Goal: Check status: Check status

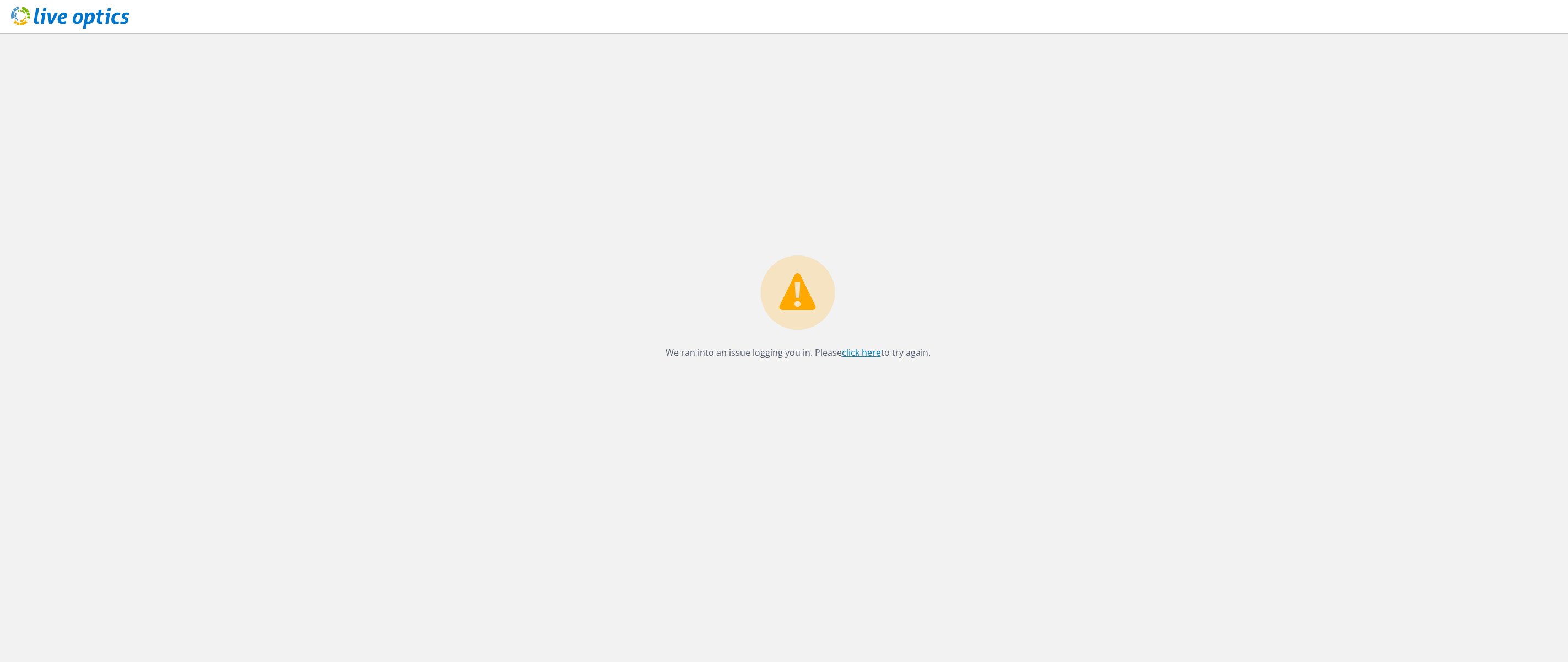
click at [861, 351] on link "click here" at bounding box center [861, 352] width 39 height 12
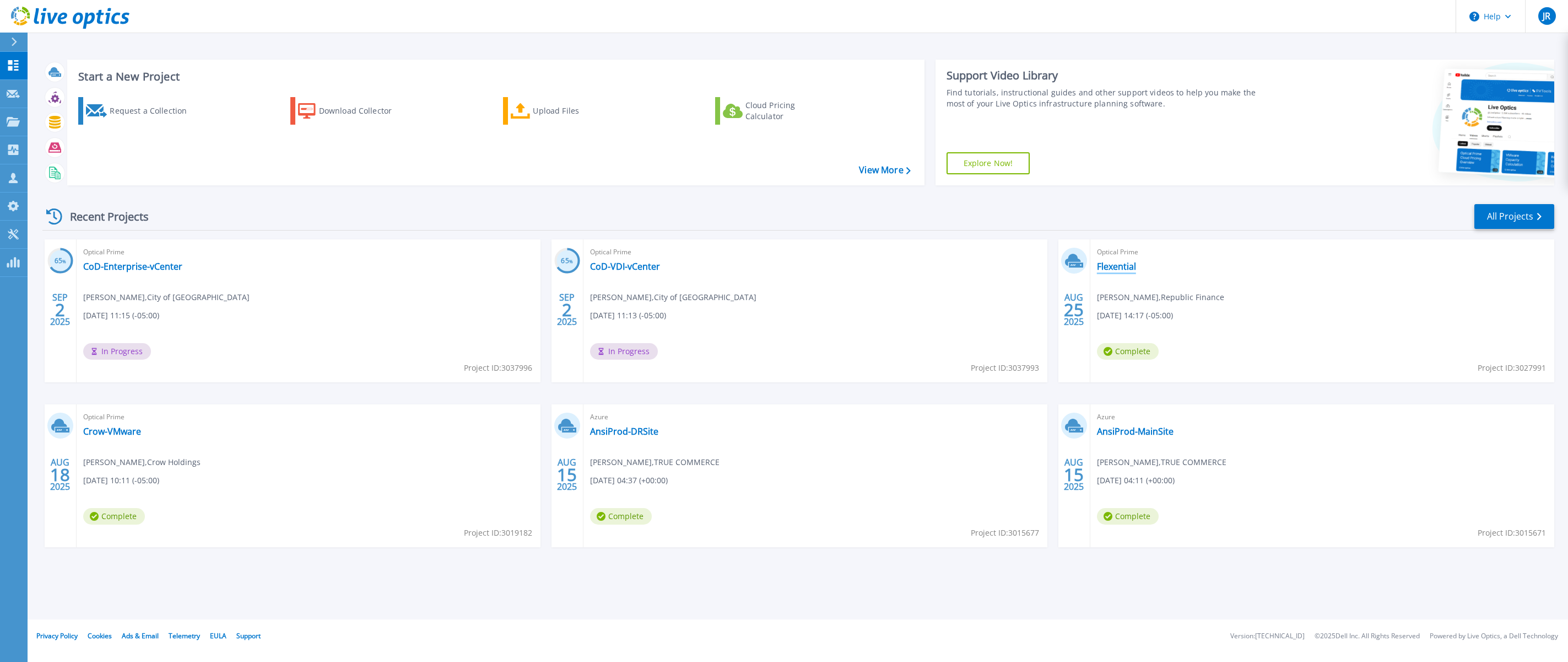
click at [1119, 265] on link "Flexential" at bounding box center [1116, 266] width 39 height 11
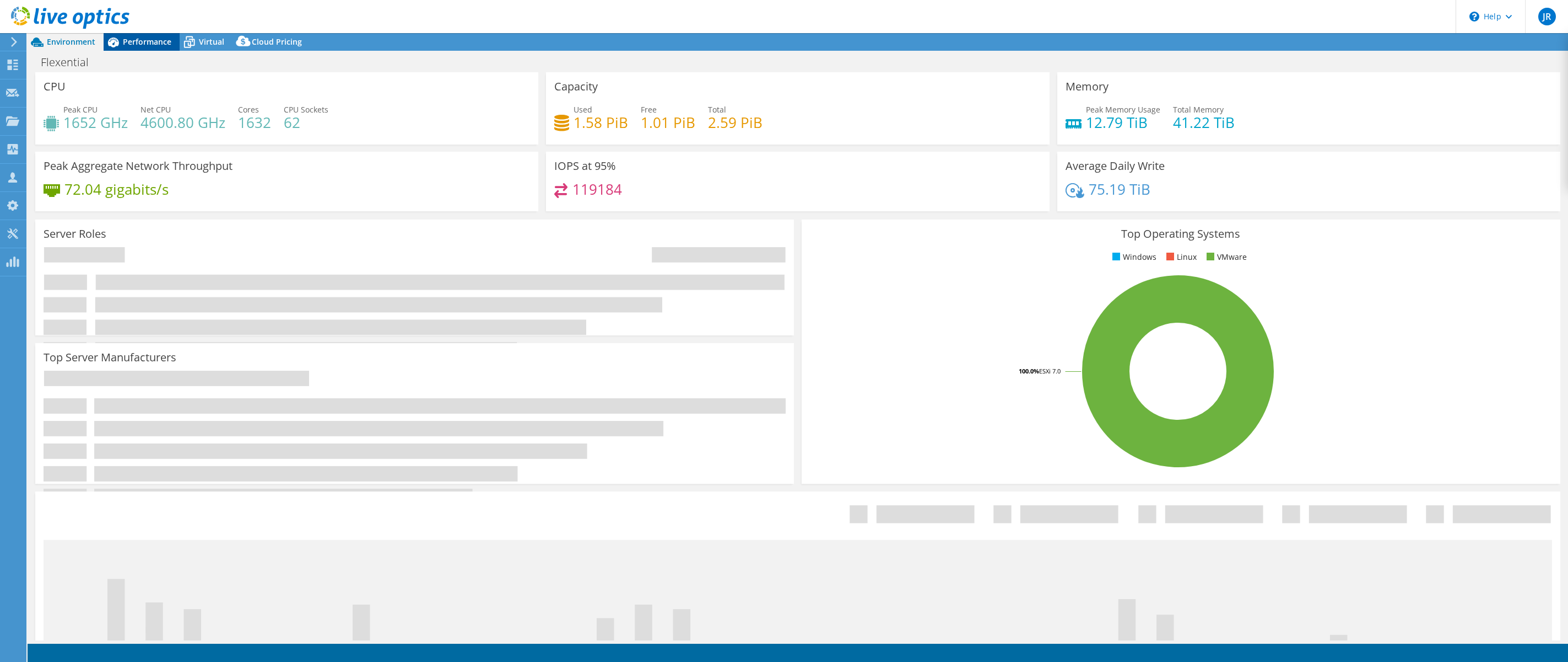
click at [155, 50] on div "Performance" at bounding box center [142, 42] width 76 height 17
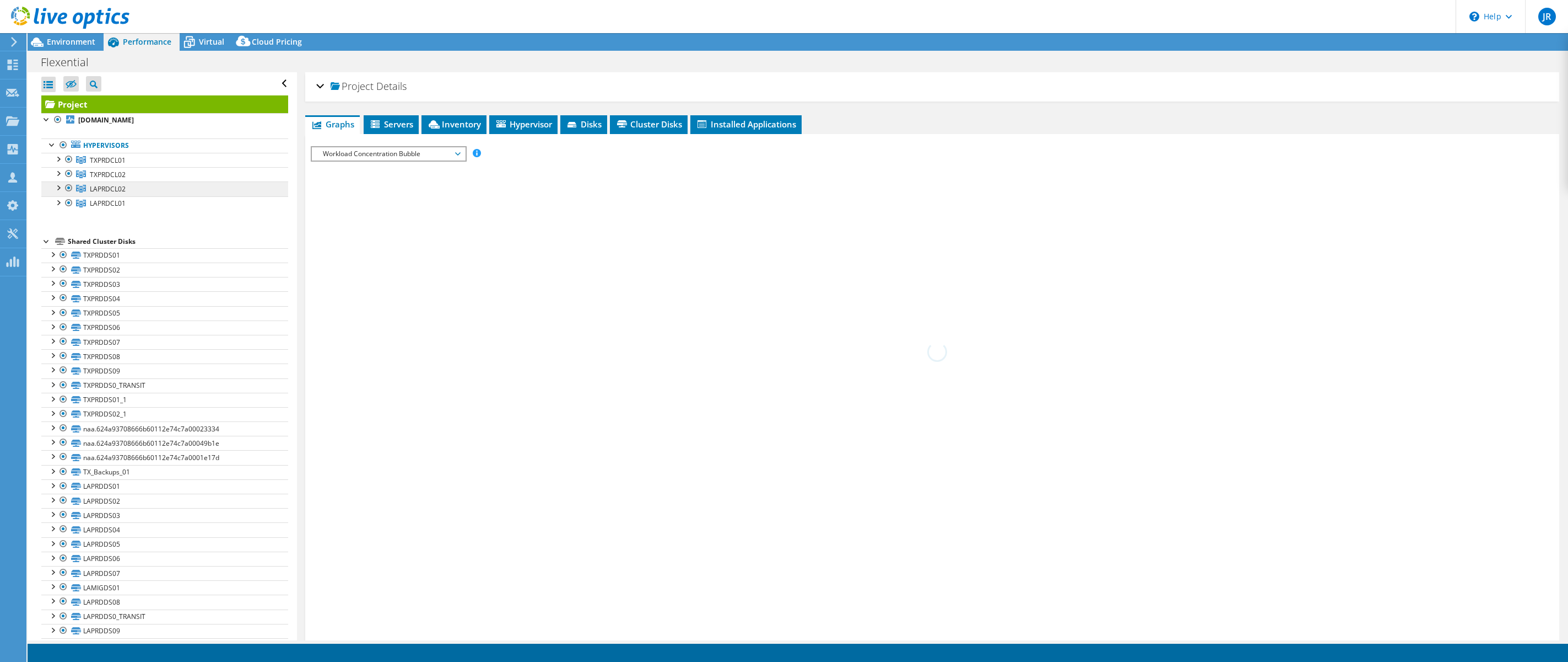
select select "USD"
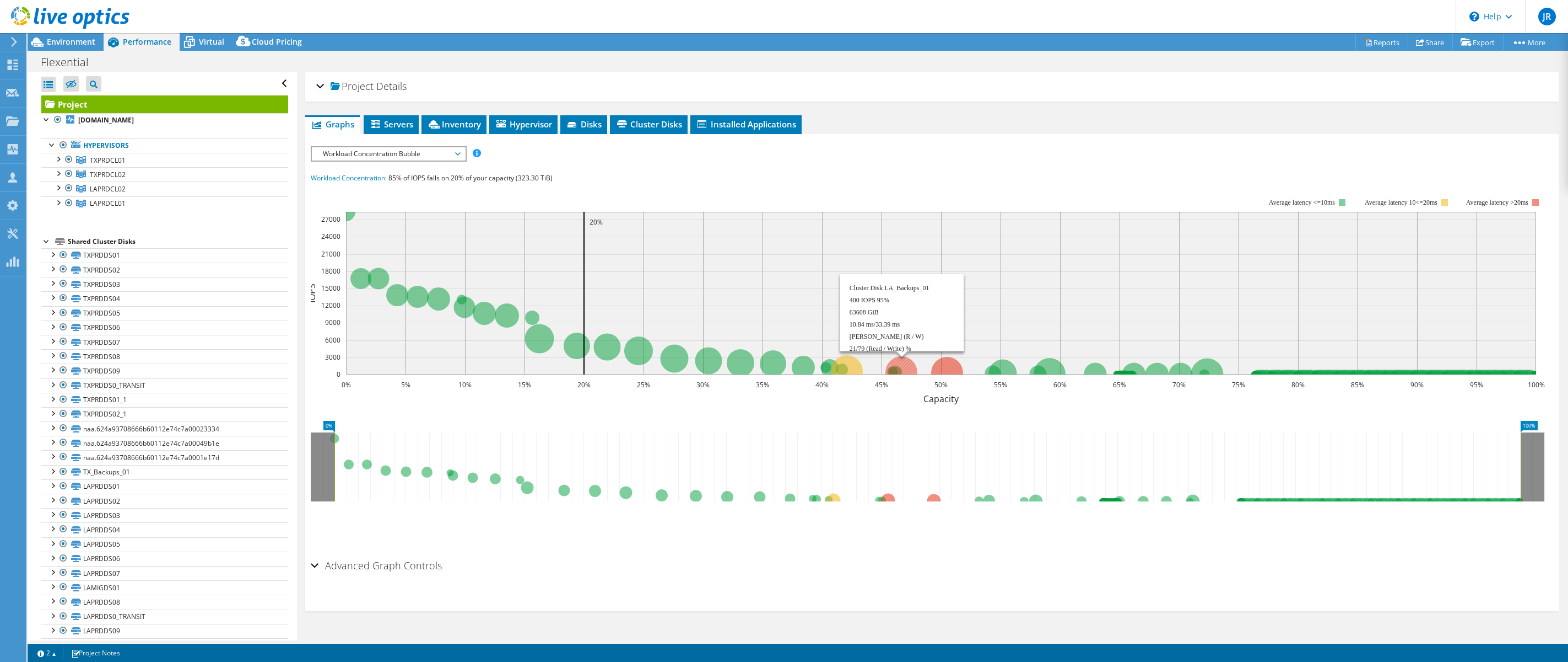
click at [905, 366] on circle at bounding box center [901, 372] width 32 height 32
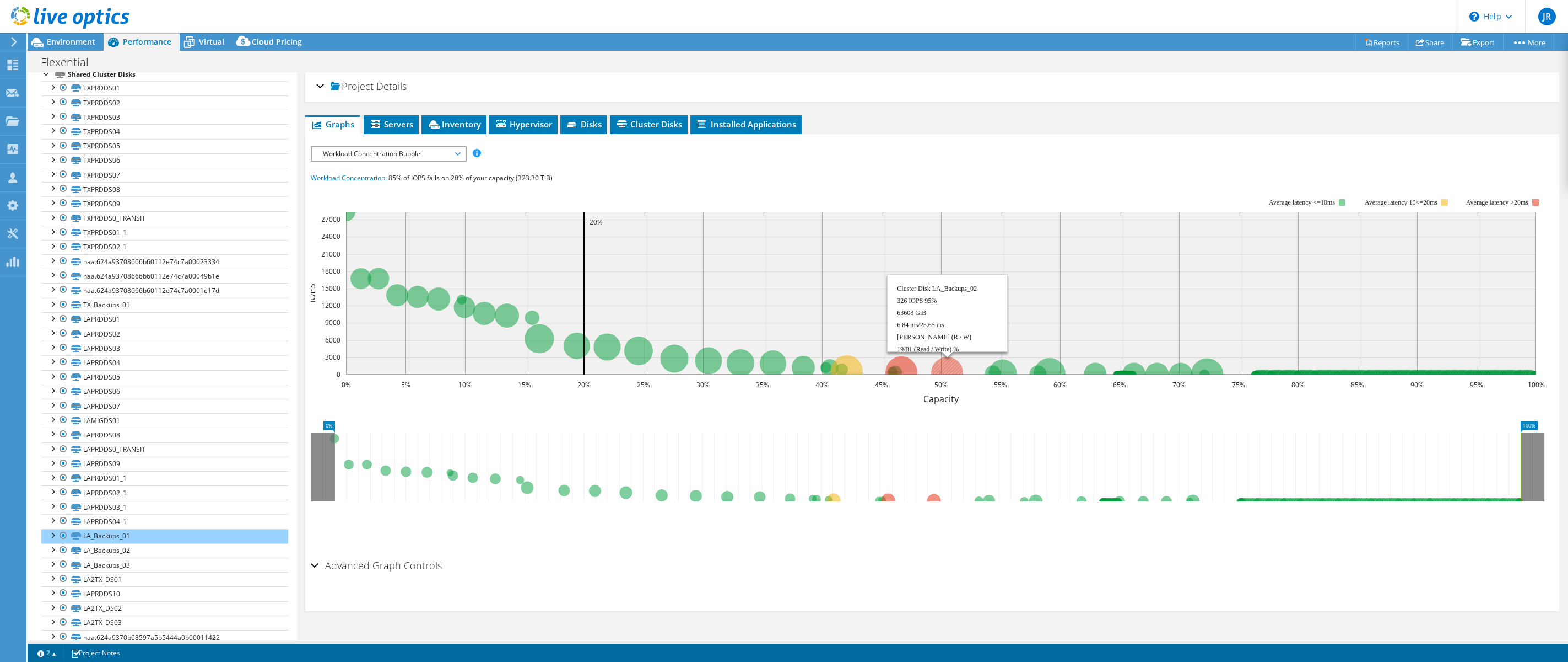
scroll to position [199, 0]
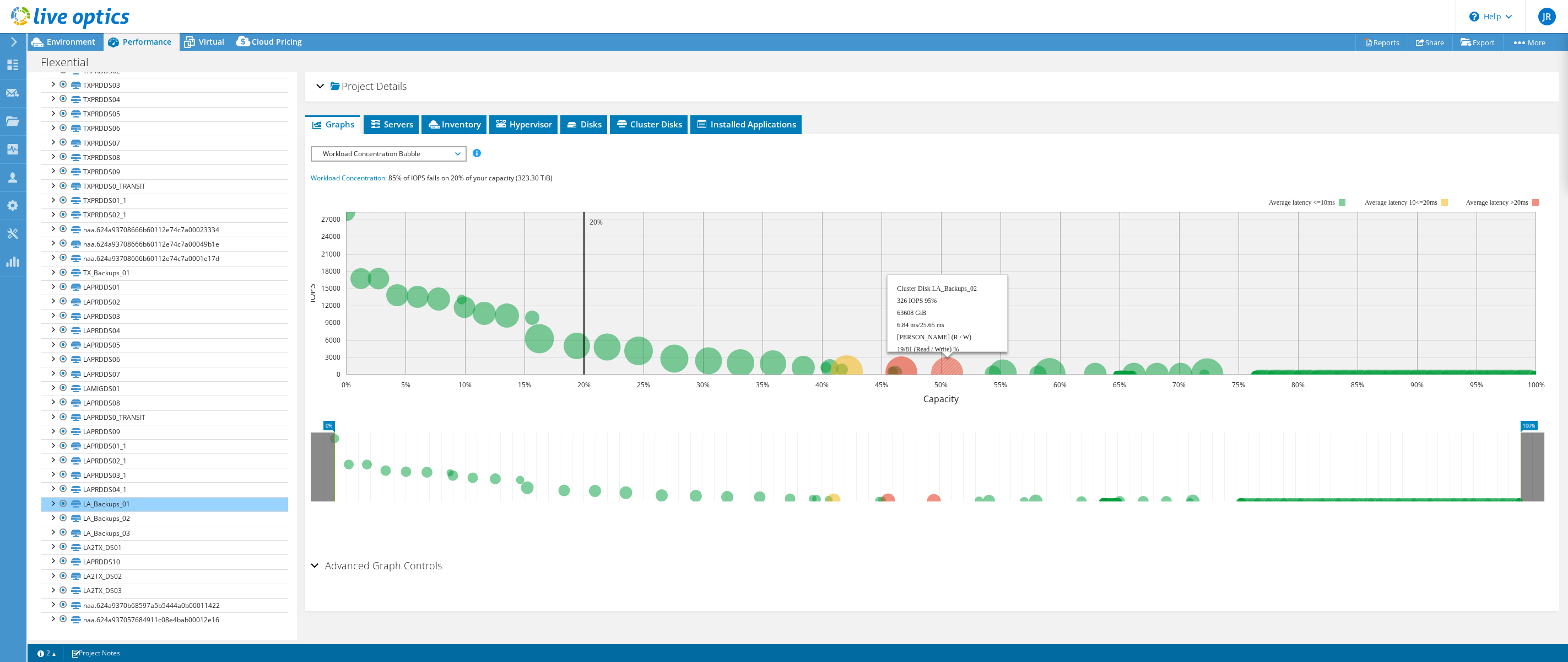
click at [946, 363] on circle at bounding box center [947, 372] width 32 height 32
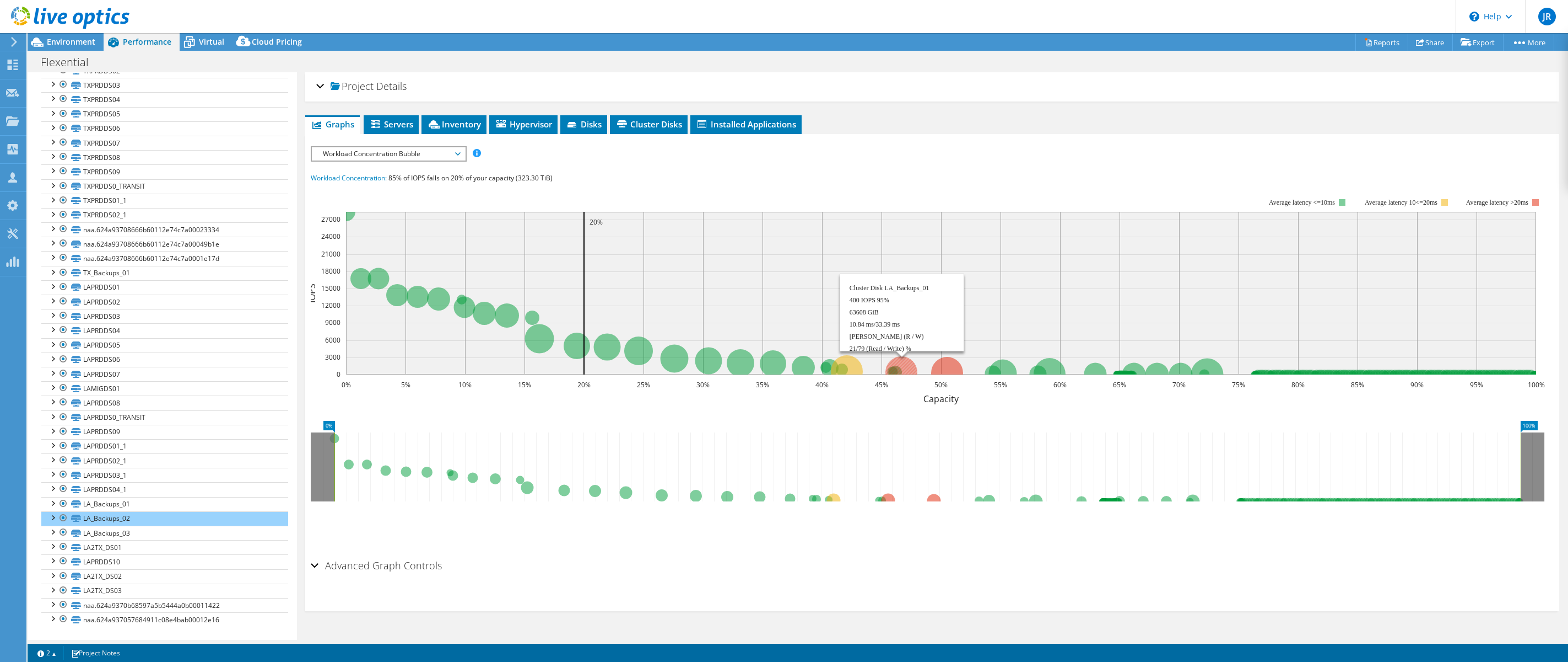
click at [906, 363] on circle at bounding box center [901, 372] width 32 height 32
drag, startPoint x: 889, startPoint y: 289, endPoint x: 924, endPoint y: 291, distance: 35.1
click at [924, 291] on rect at bounding box center [941, 293] width 1190 height 163
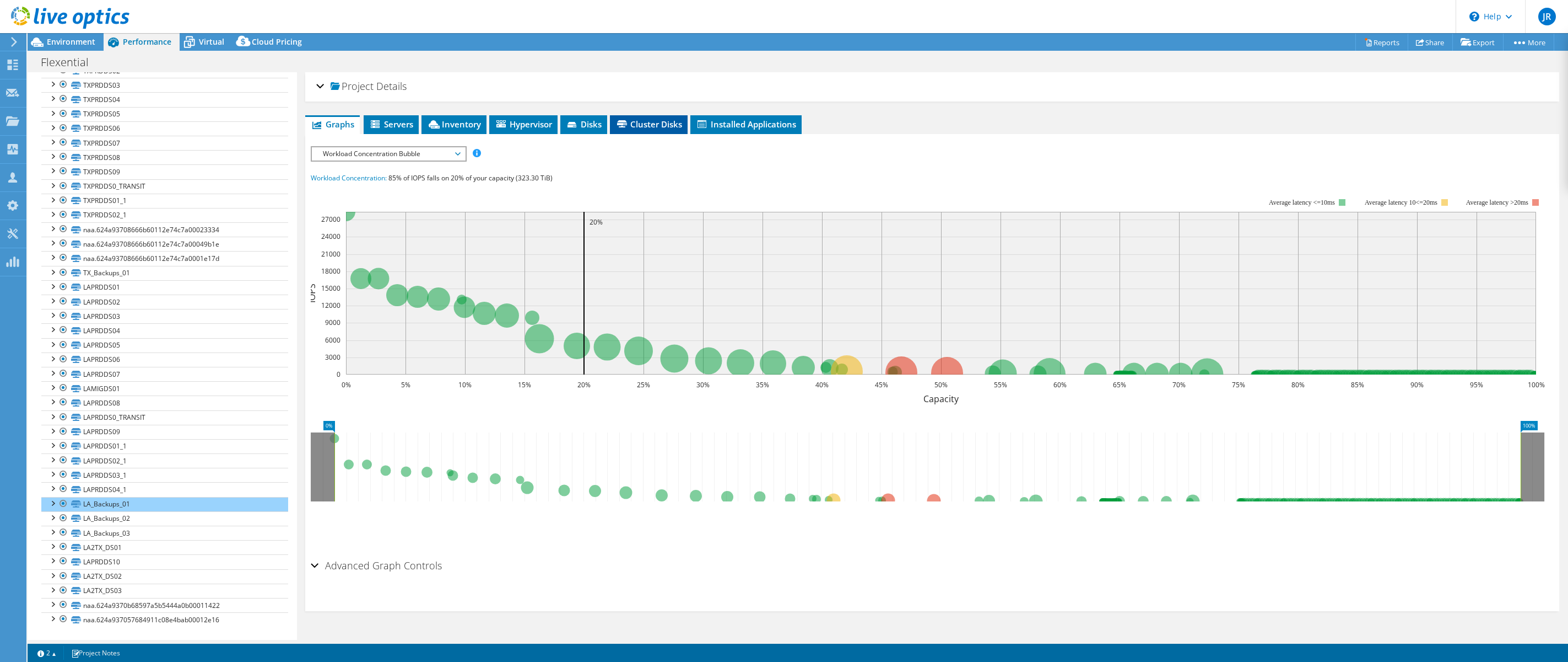
click at [660, 122] on span "Cluster Disks" at bounding box center [648, 124] width 66 height 11
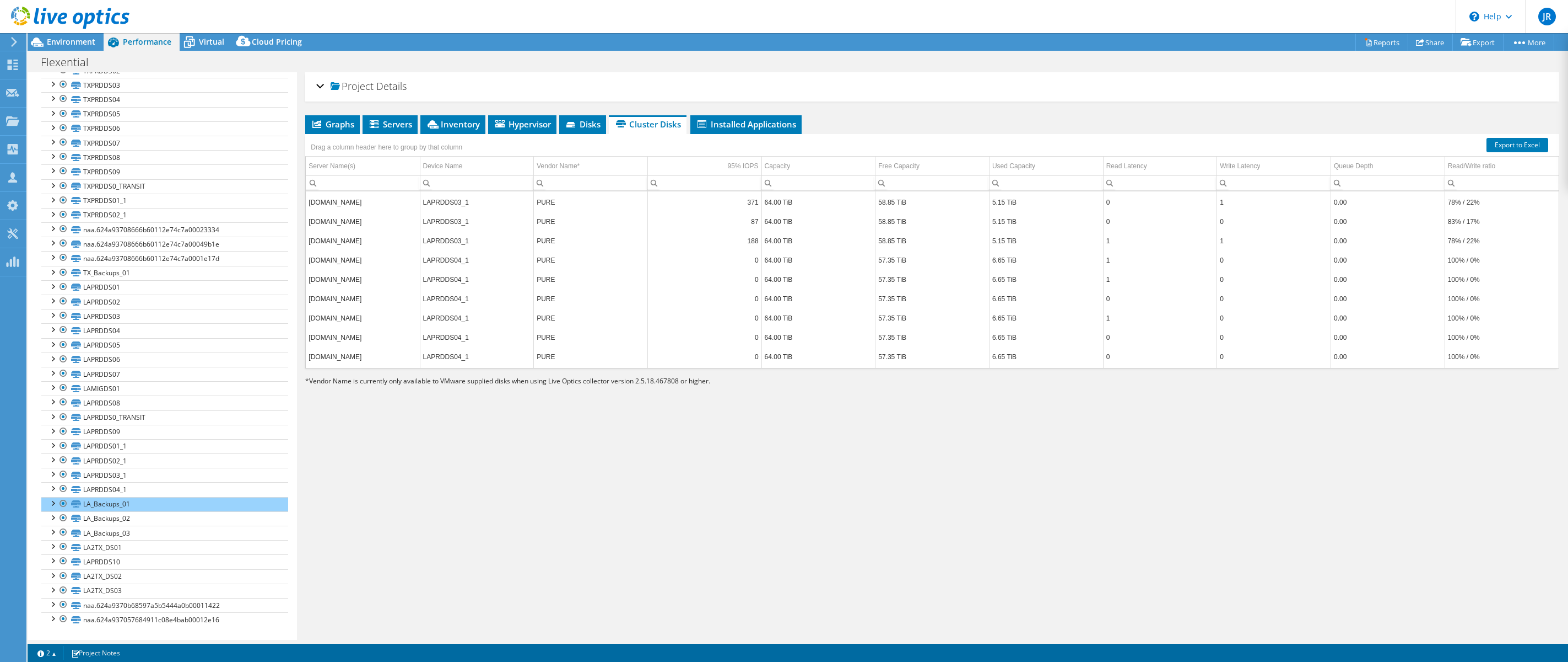
scroll to position [8661, 0]
